Goal: Check status: Check status

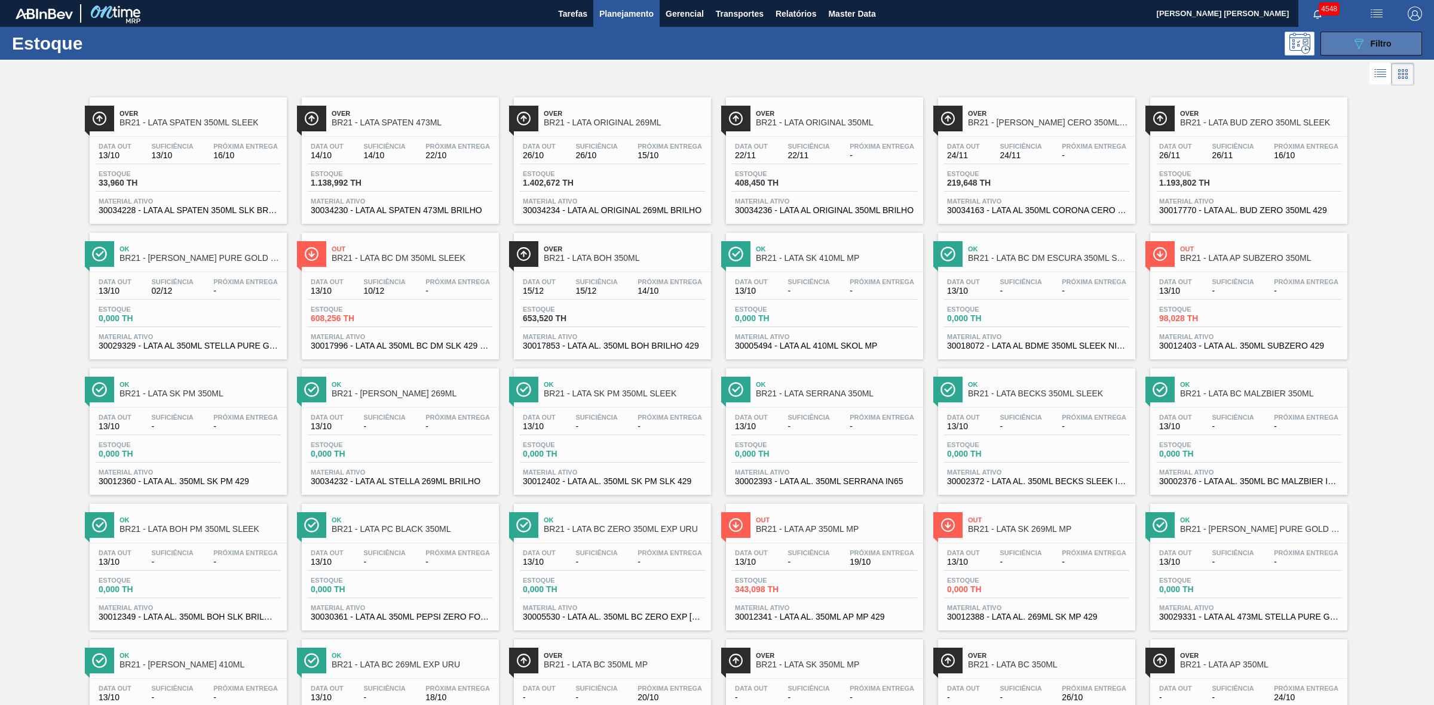
click at [1359, 49] on icon "089F7B8B-B2A5-4AFE-B5C0-19BA573D28AC" at bounding box center [1358, 43] width 14 height 14
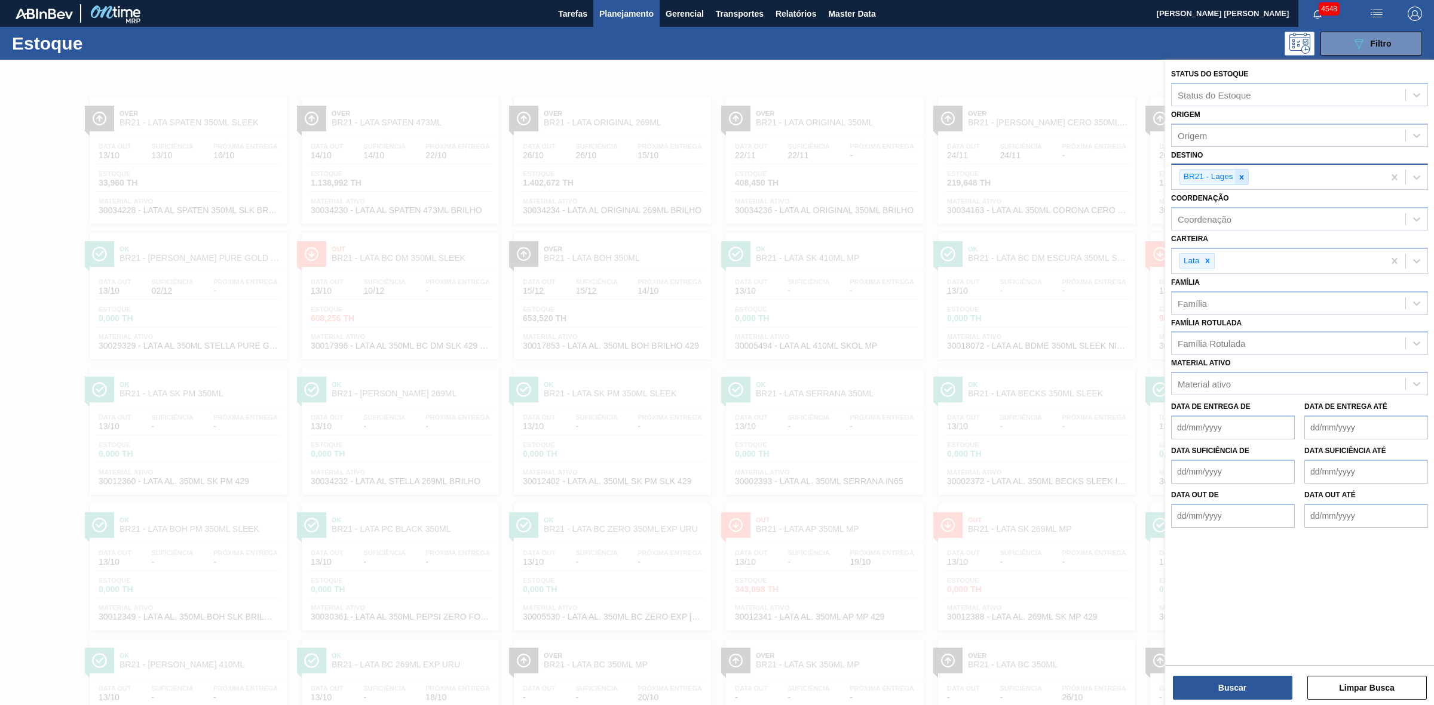
click at [1245, 179] on div at bounding box center [1241, 177] width 13 height 15
type input "09"
click at [1210, 225] on div "BR09 - Agudos" at bounding box center [1299, 227] width 257 height 22
click at [1250, 676] on button "Buscar" at bounding box center [1231, 688] width 119 height 24
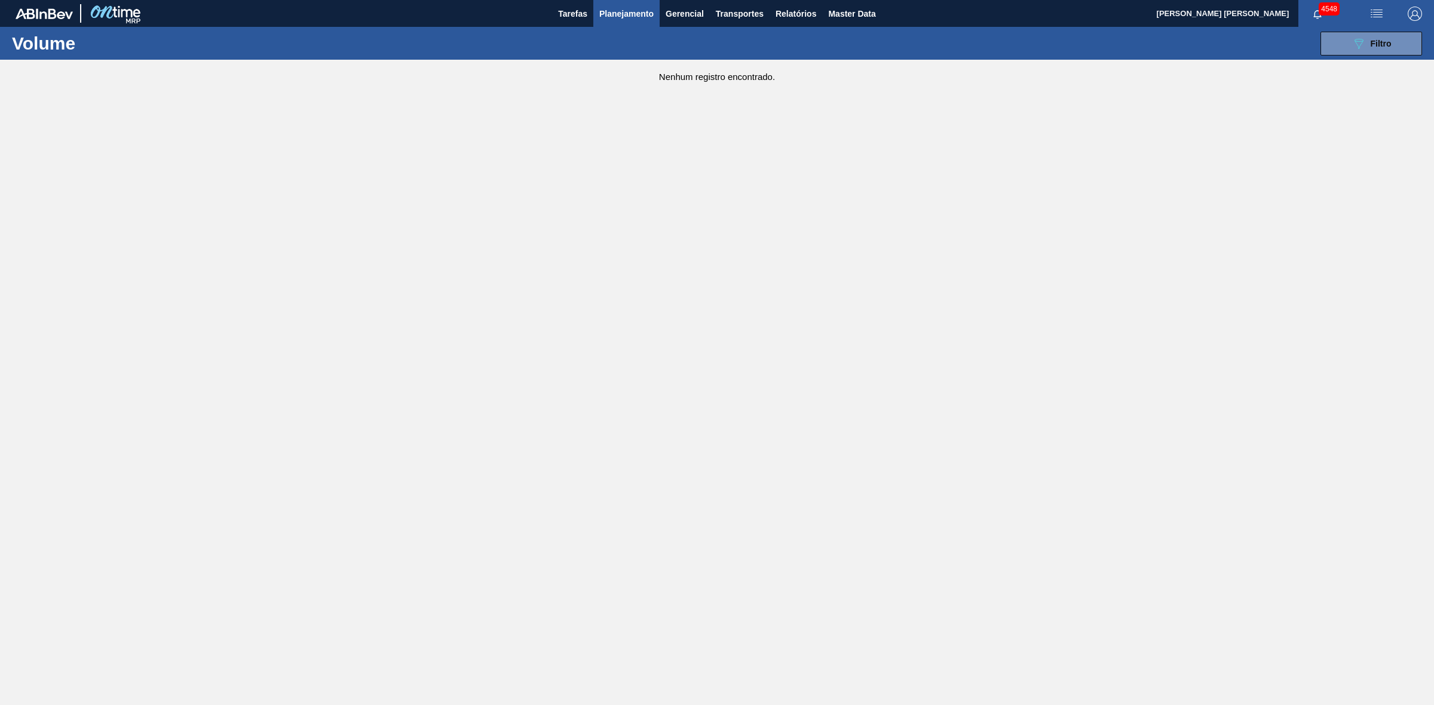
click at [640, 7] on span "Planejamento" at bounding box center [626, 14] width 54 height 14
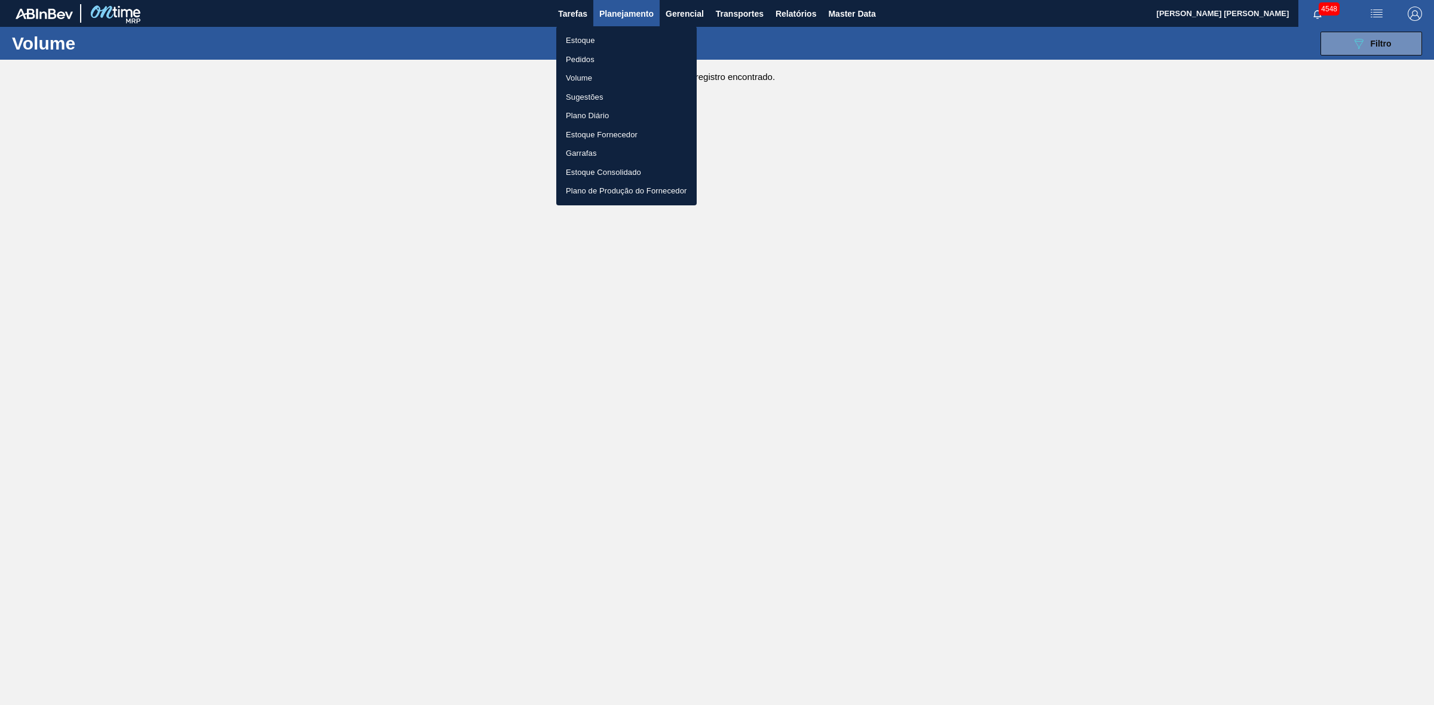
click at [581, 35] on li "Estoque" at bounding box center [626, 40] width 140 height 19
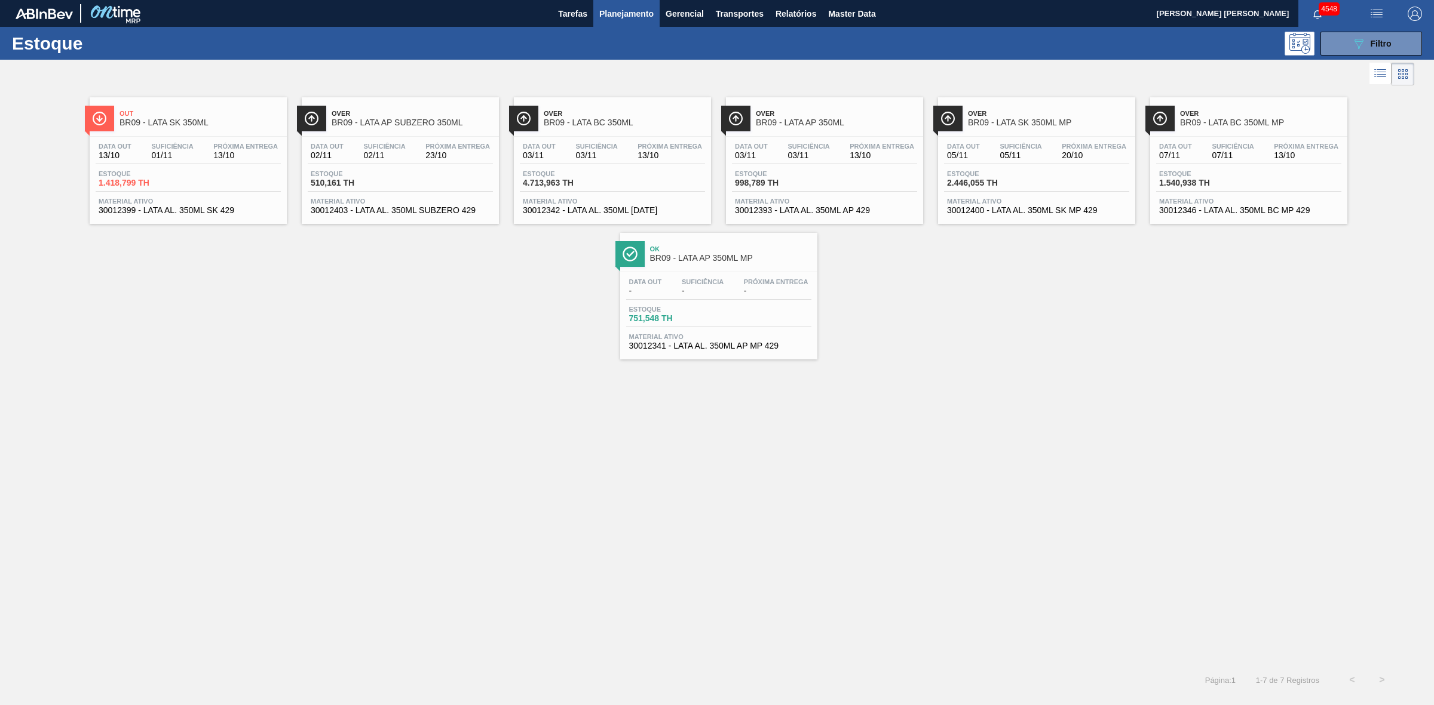
click at [848, 122] on span "BR09 - LATA AP 350ML" at bounding box center [836, 122] width 161 height 9
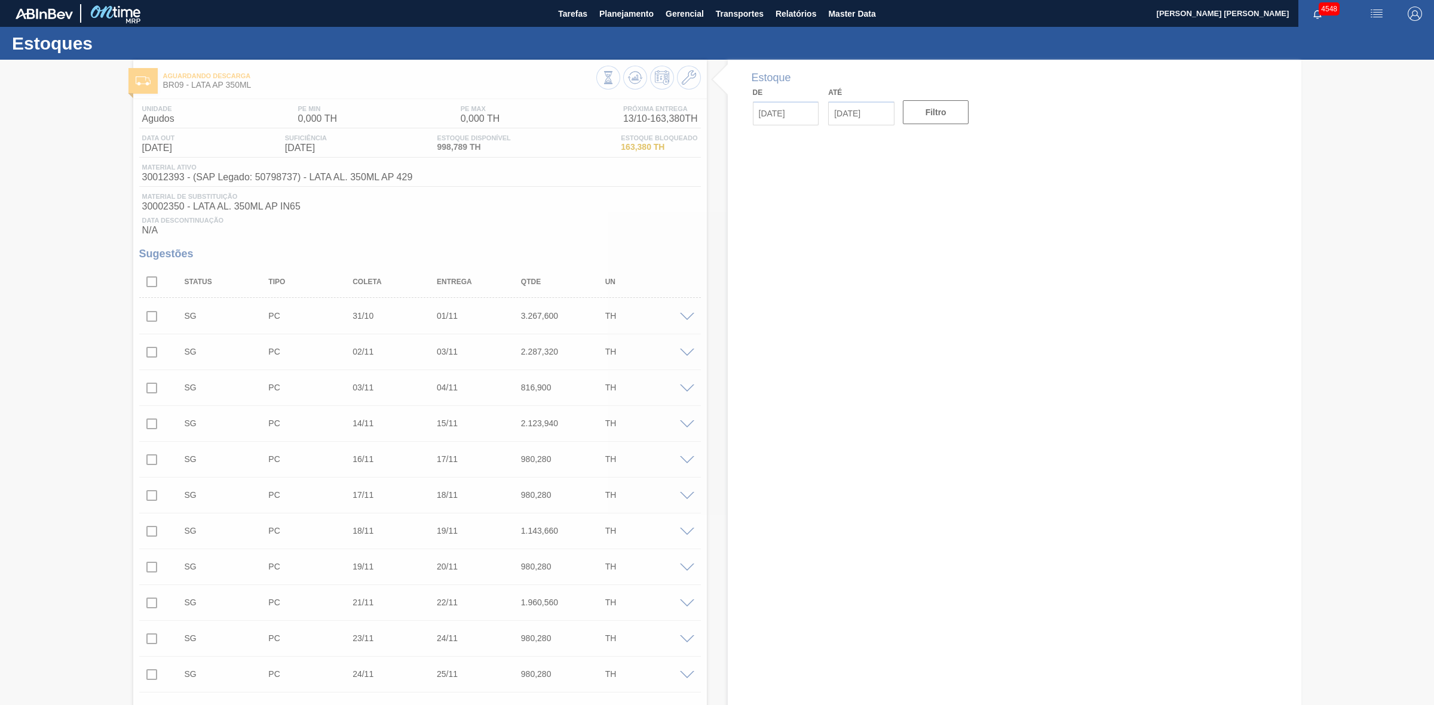
type input "[DATE]"
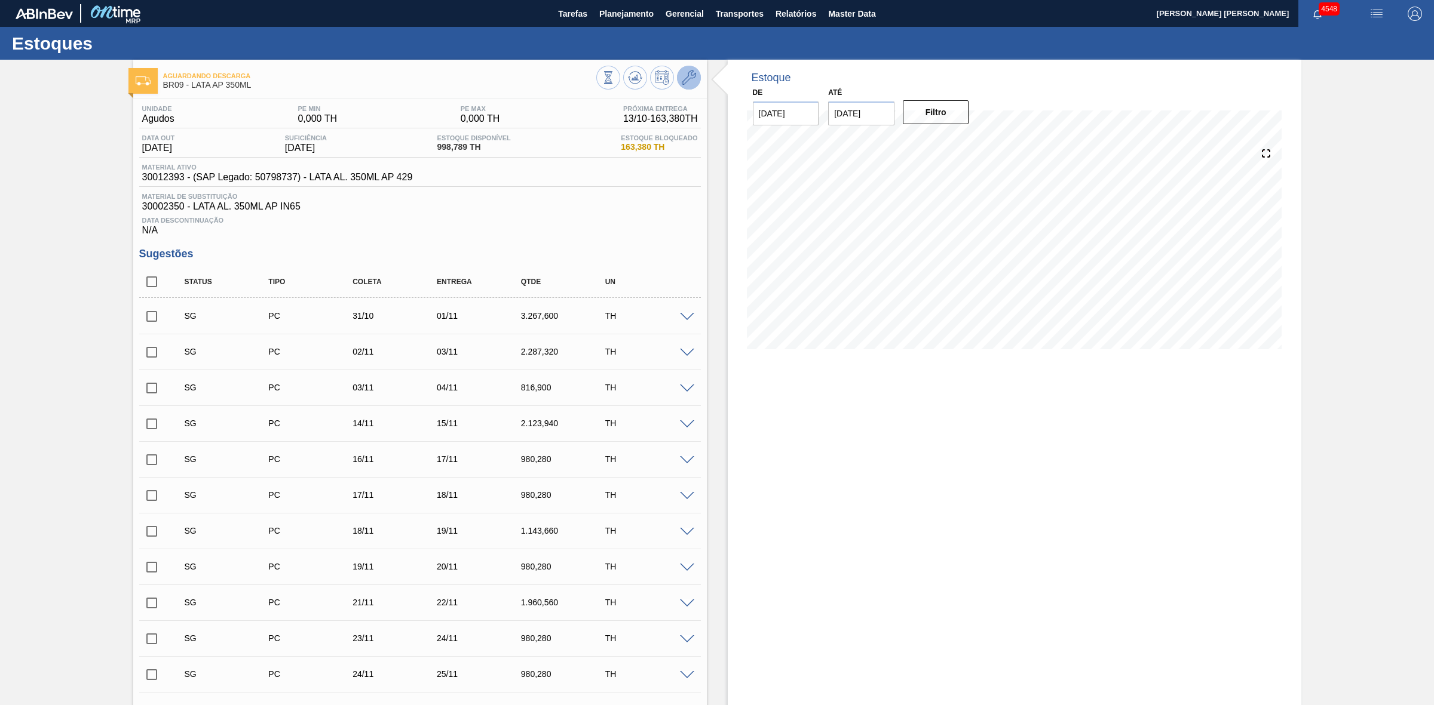
click at [689, 69] on button at bounding box center [689, 78] width 24 height 24
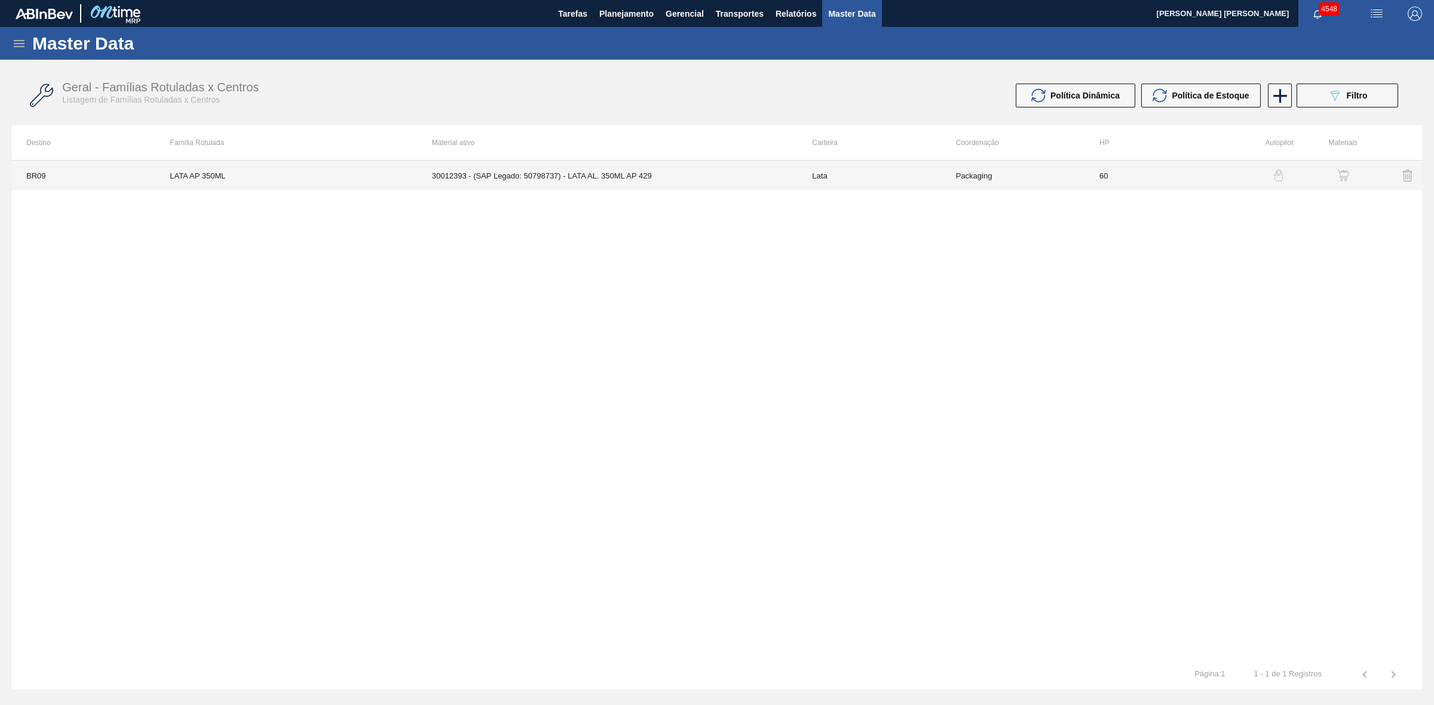
click at [605, 177] on td "30012393 - (SAP Legado: 50798737) - LATA AL. 350ML AP 429" at bounding box center [608, 176] width 380 height 30
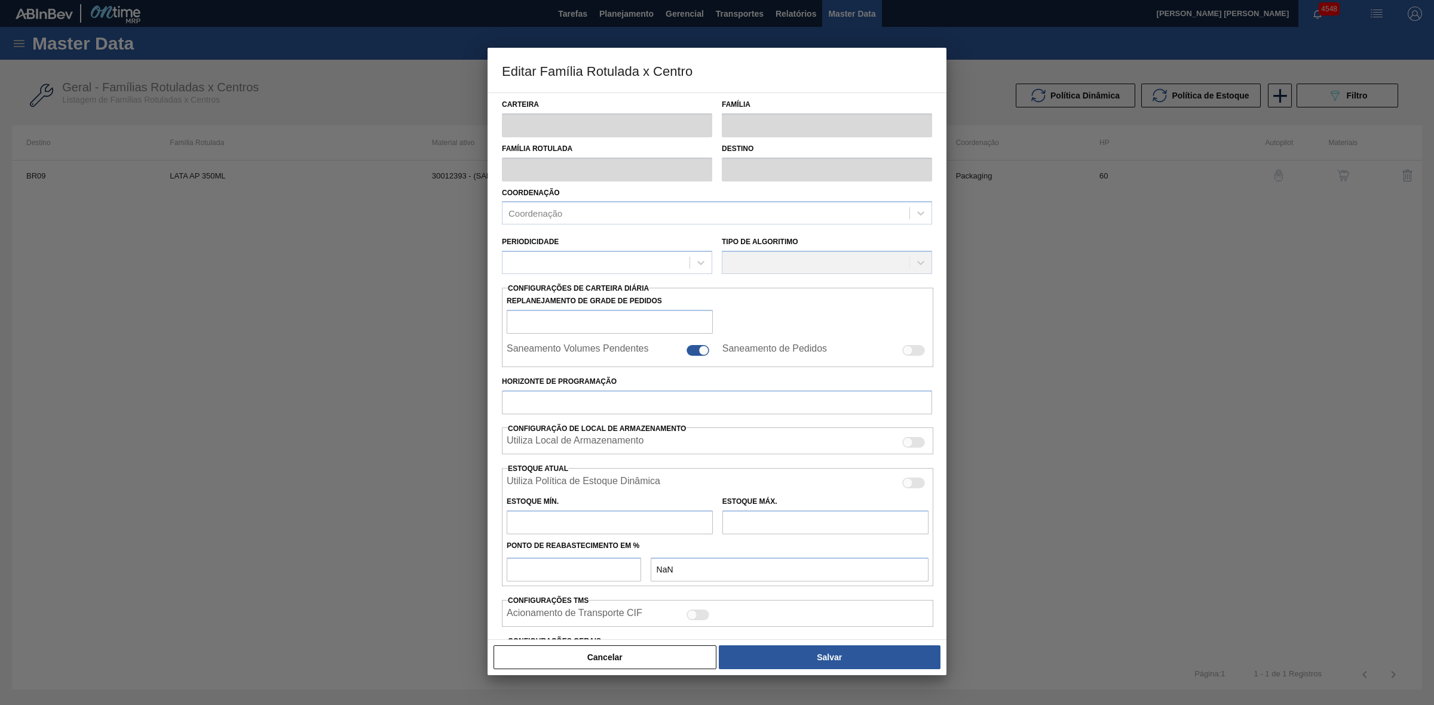
type input "Lata"
type input "LATA AP 350ML"
type input "BR09 - Agudos"
type input "0"
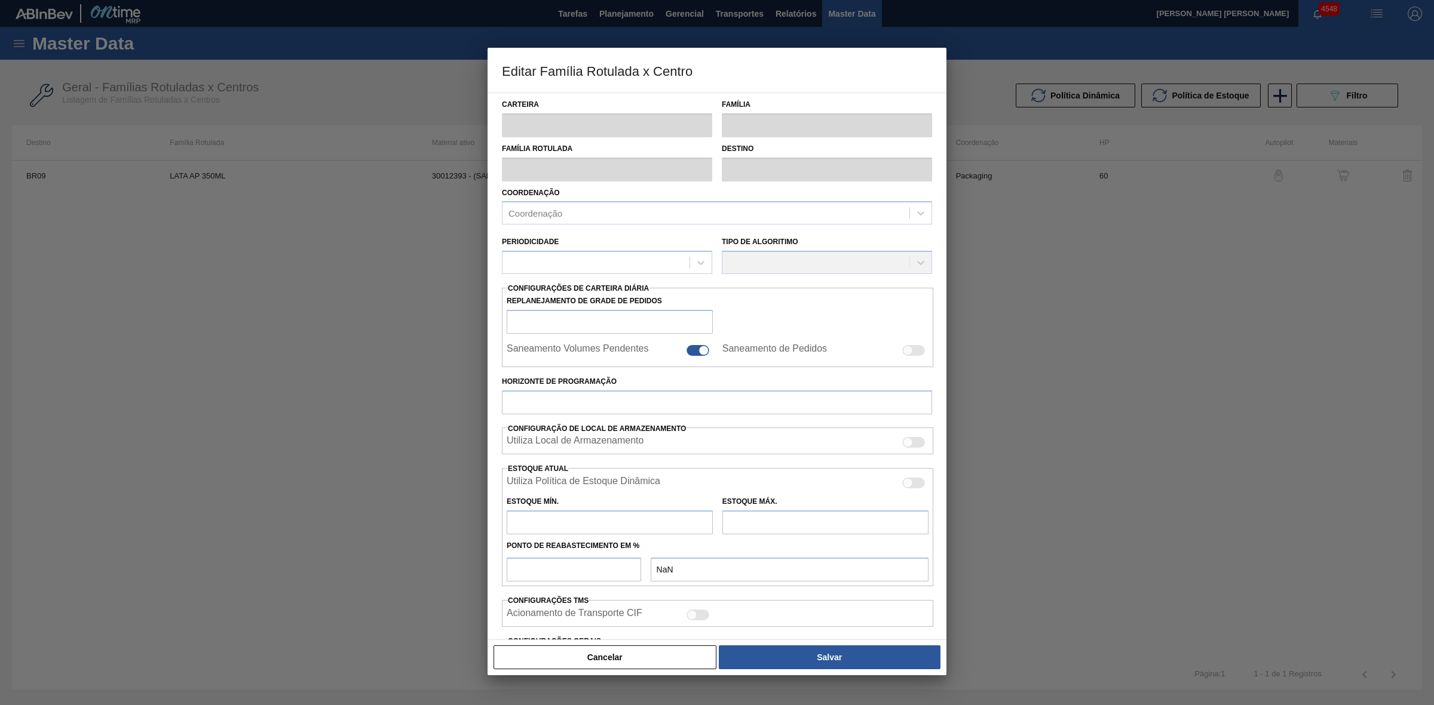
checkbox input "false"
type input "60"
type input "0"
type input "100"
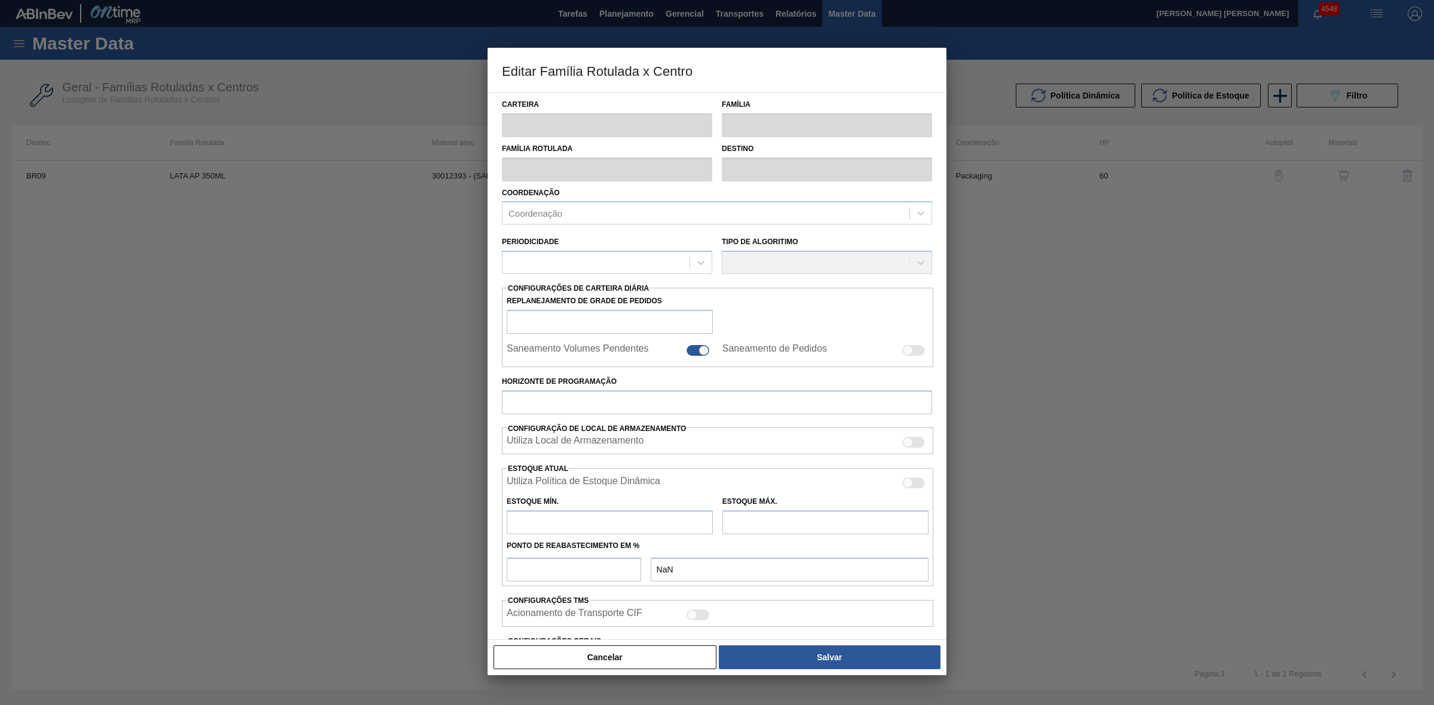
type input "0,000"
checkbox input "true"
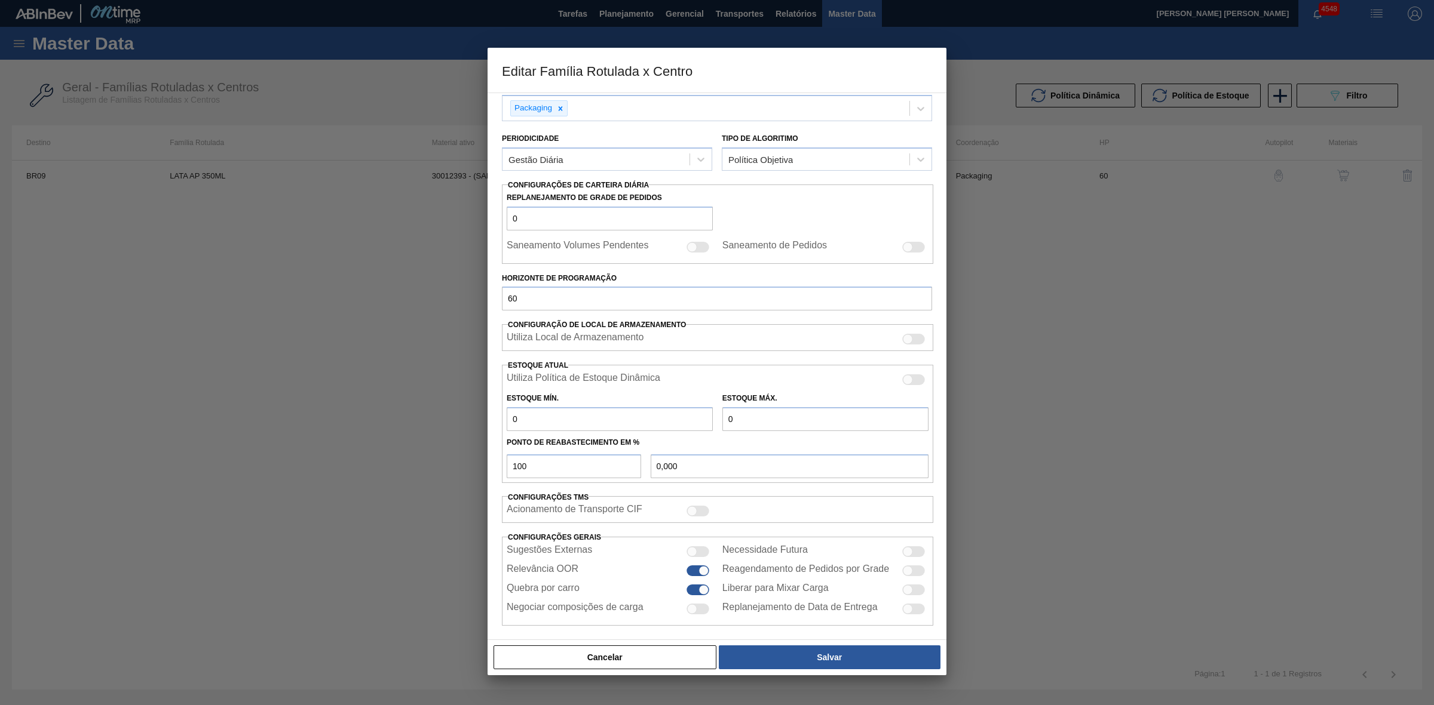
scroll to position [114, 0]
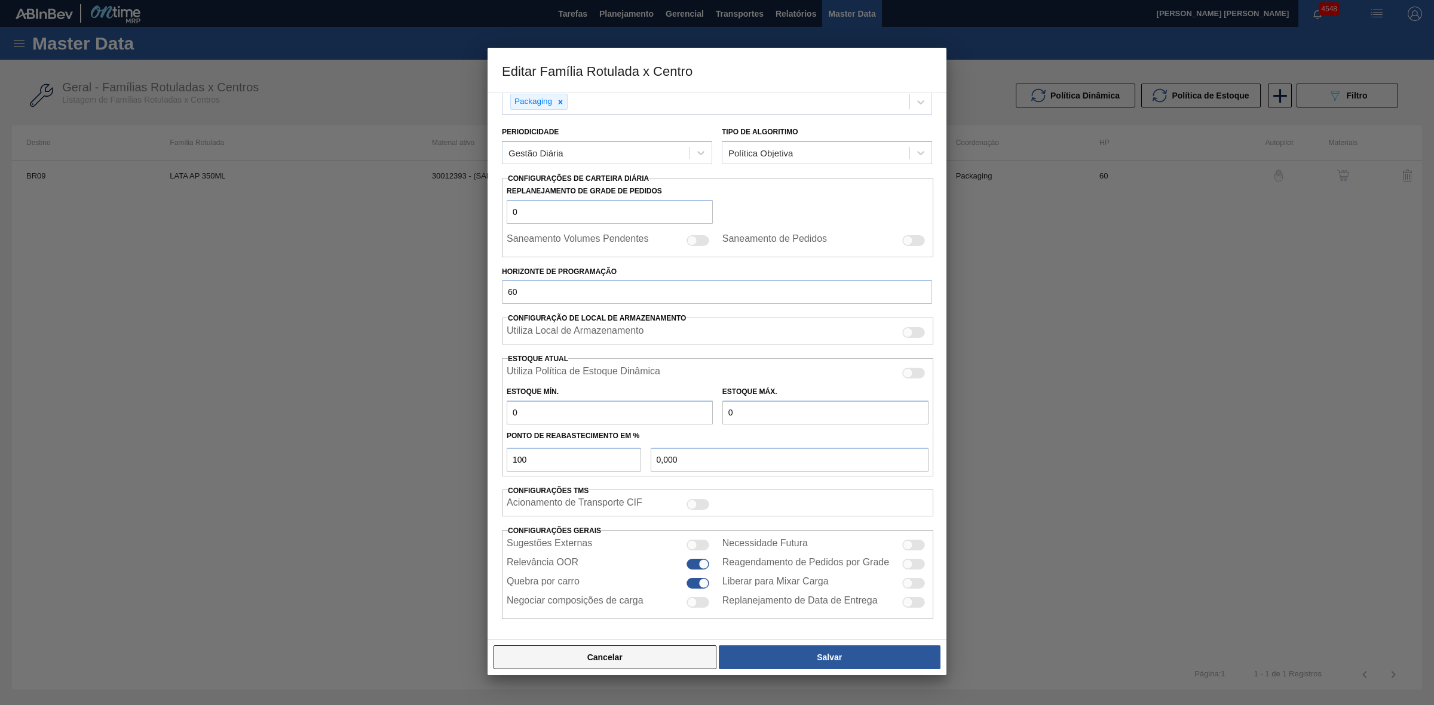
click at [637, 656] on button "Cancelar" at bounding box center [604, 658] width 223 height 24
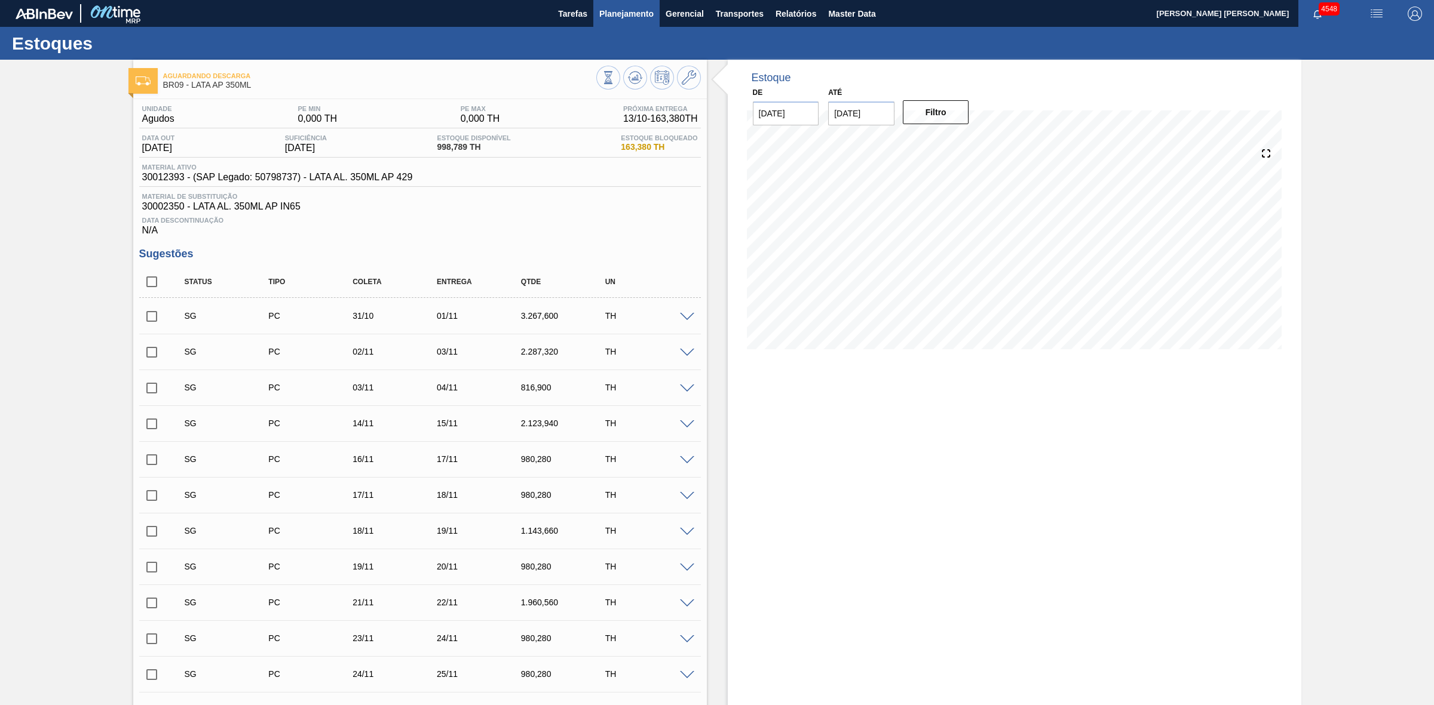
click at [610, 14] on span "Planejamento" at bounding box center [626, 14] width 54 height 14
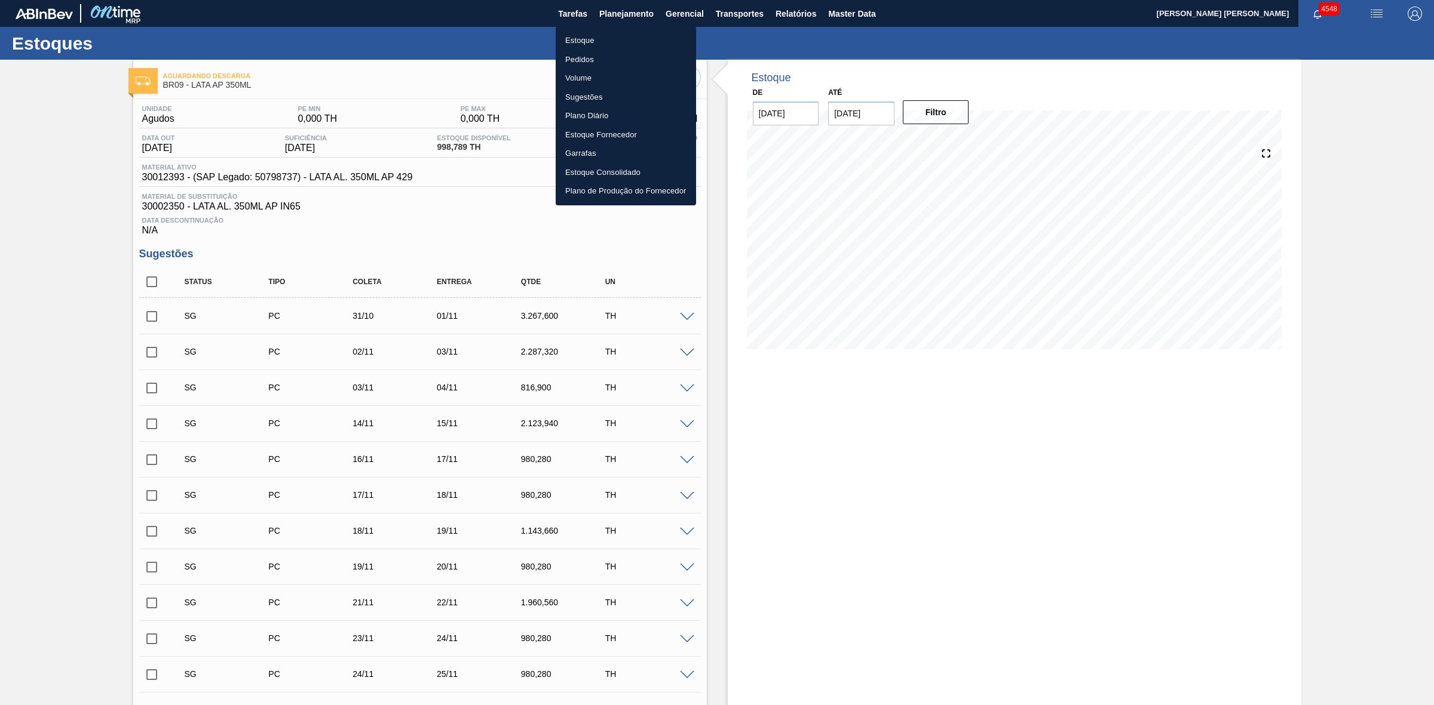
click at [584, 39] on li "Estoque" at bounding box center [625, 40] width 140 height 19
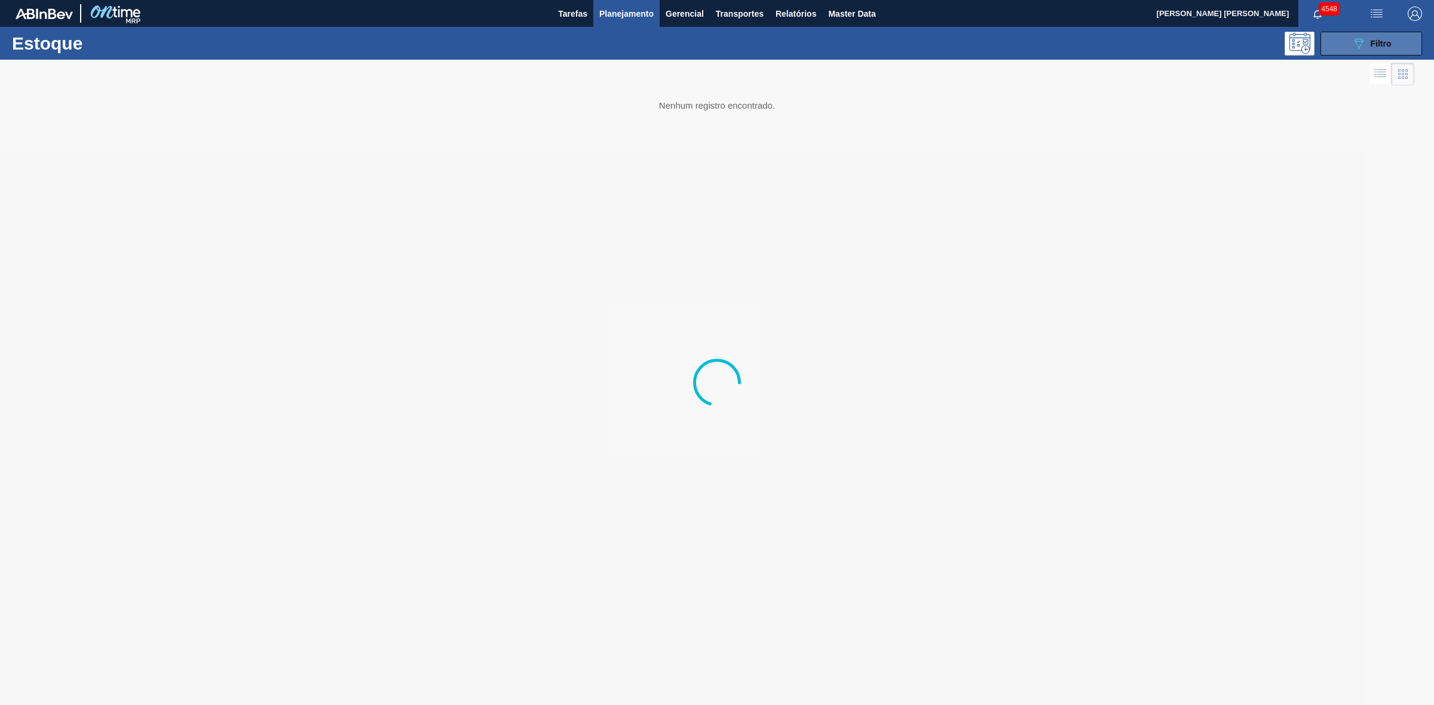
click at [1359, 43] on icon "089F7B8B-B2A5-4AFE-B5C0-19BA573D28AC" at bounding box center [1358, 43] width 14 height 14
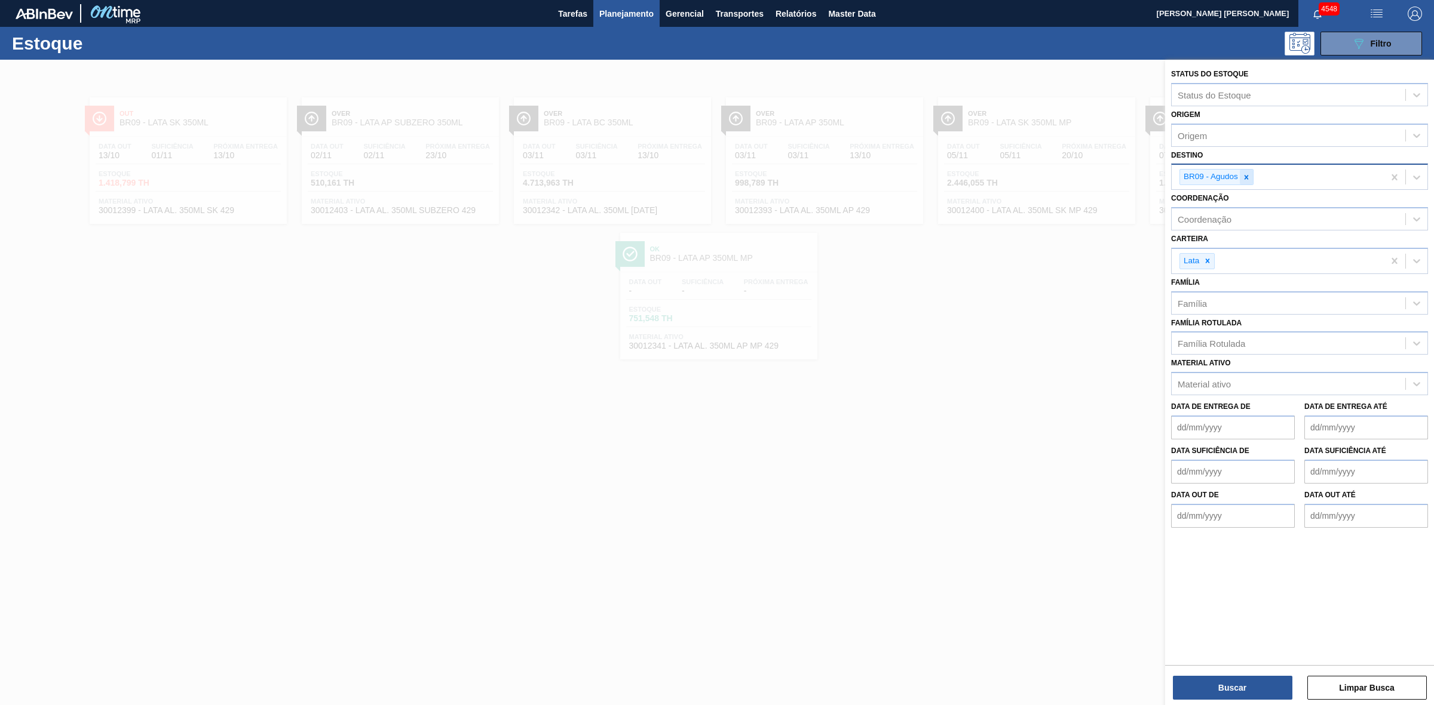
click at [1244, 173] on icon at bounding box center [1246, 177] width 8 height 8
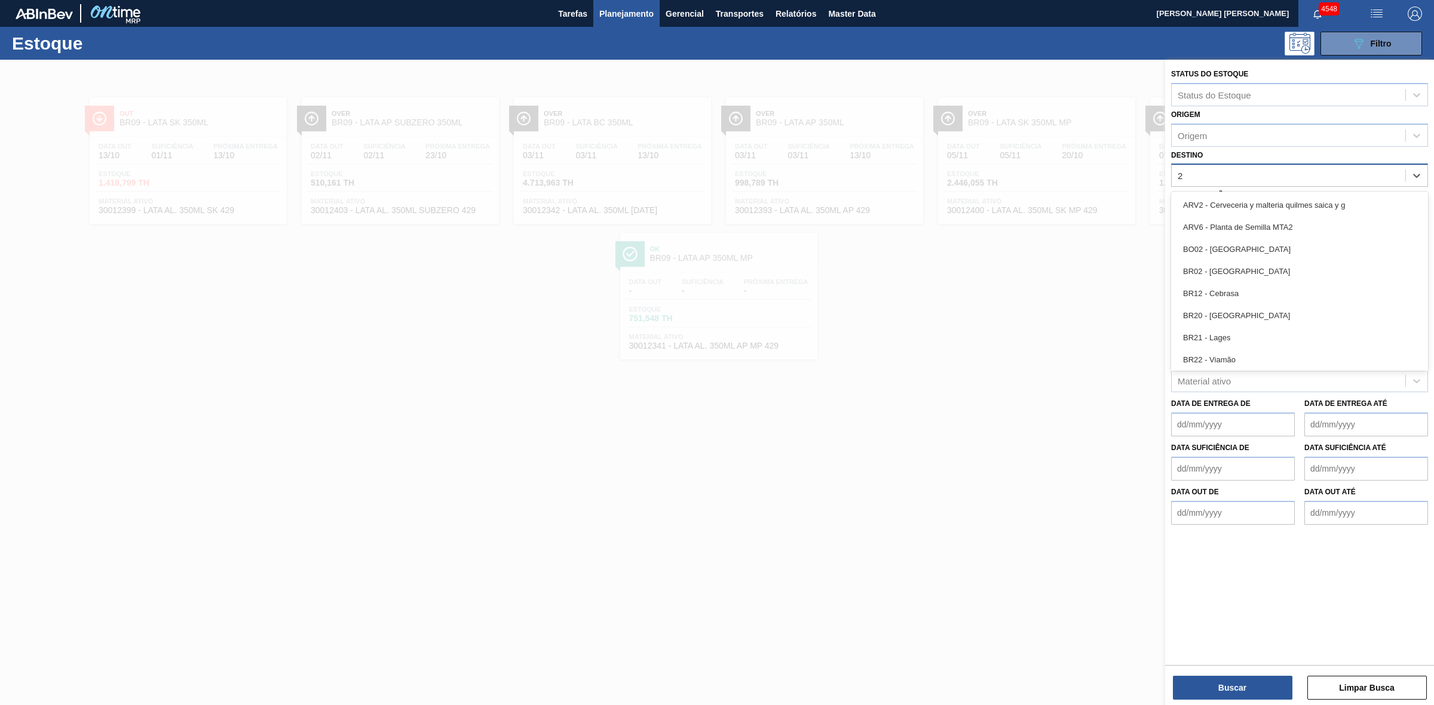
type input "21"
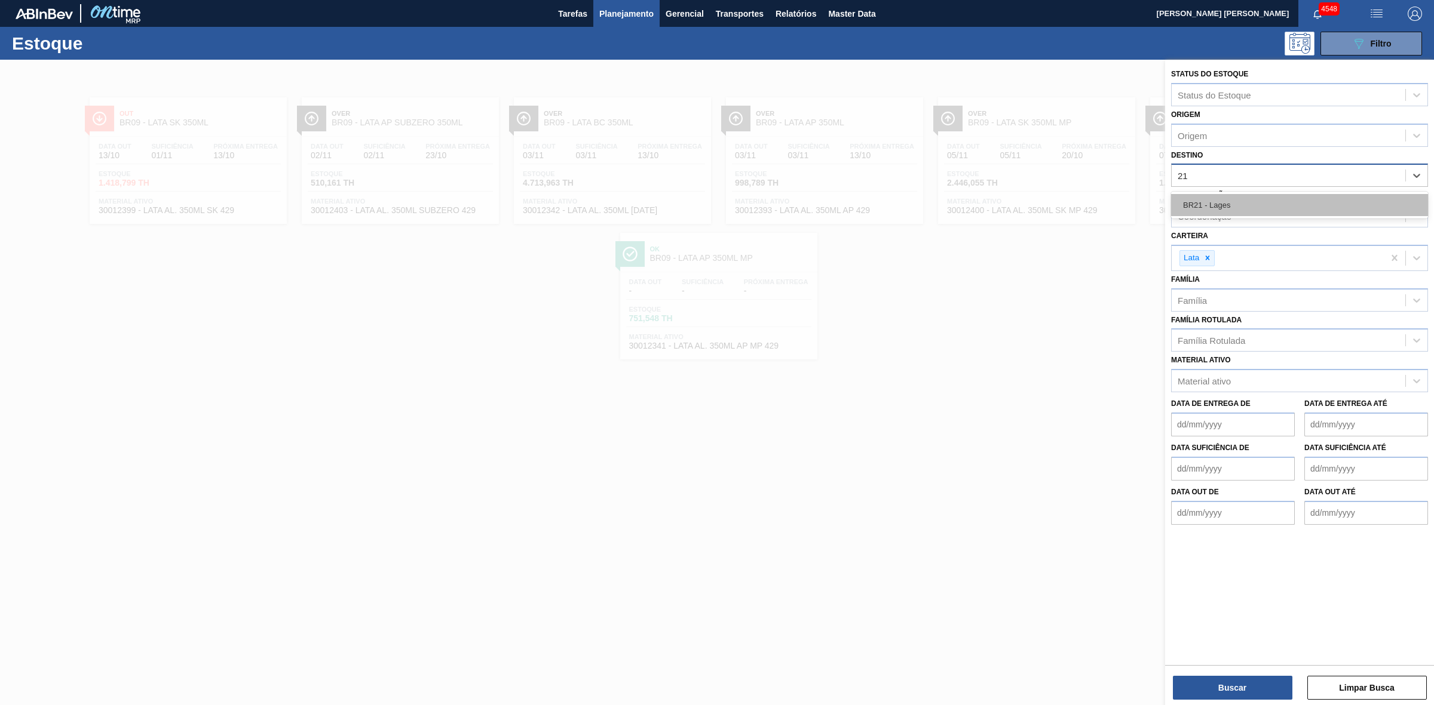
click at [1232, 200] on div "BR21 - Lages" at bounding box center [1299, 205] width 257 height 22
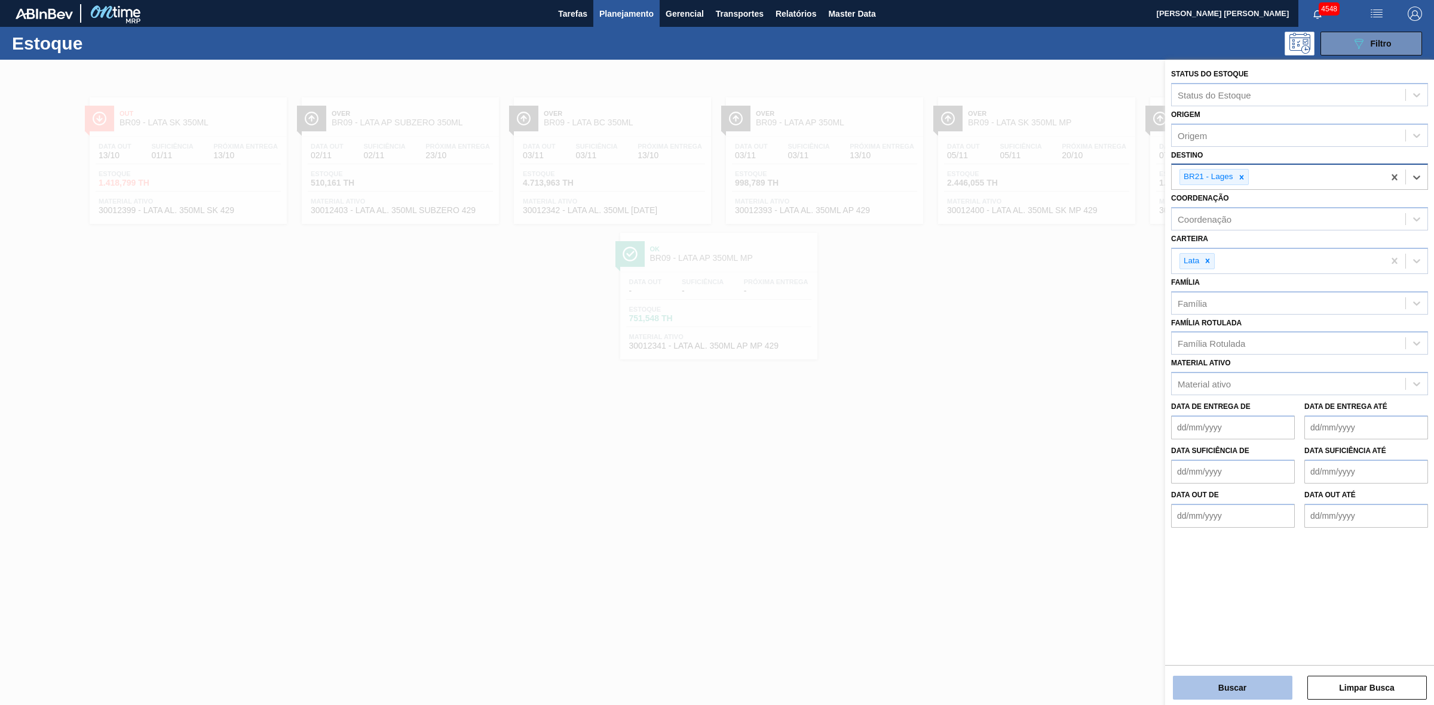
click at [1241, 693] on button "Buscar" at bounding box center [1231, 688] width 119 height 24
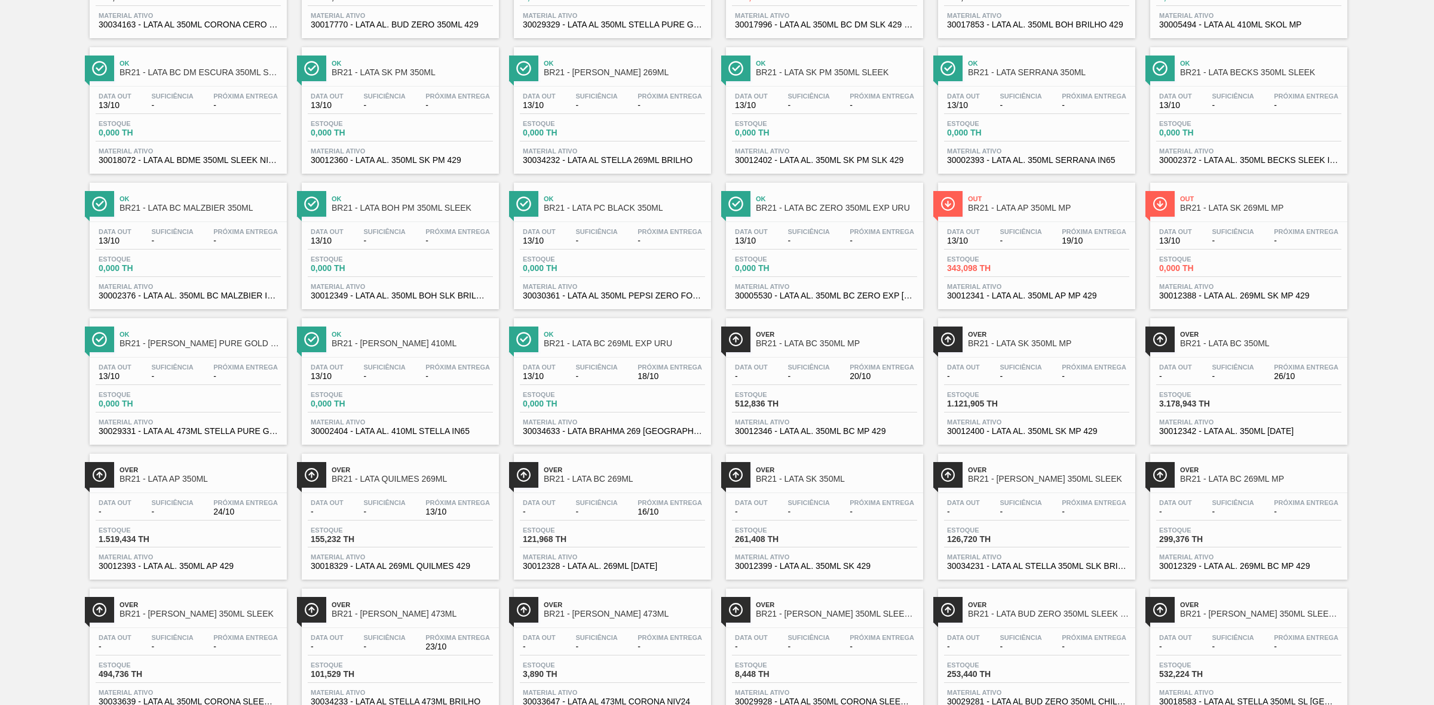
scroll to position [507, 0]
